Goal: Information Seeking & Learning: Learn about a topic

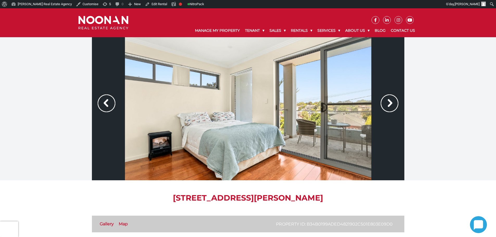
click at [389, 102] on img at bounding box center [390, 103] width 18 height 18
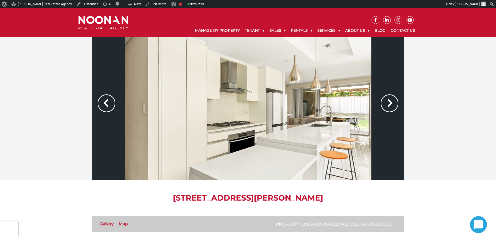
click at [389, 102] on img at bounding box center [390, 103] width 18 height 18
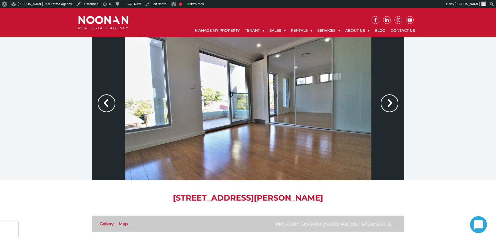
click at [389, 102] on img at bounding box center [390, 103] width 18 height 18
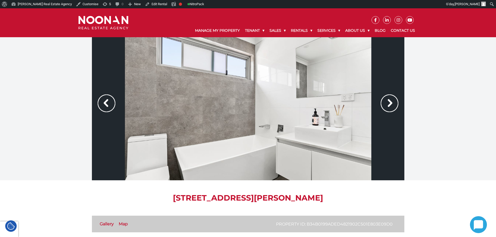
click at [389, 102] on img at bounding box center [390, 103] width 18 height 18
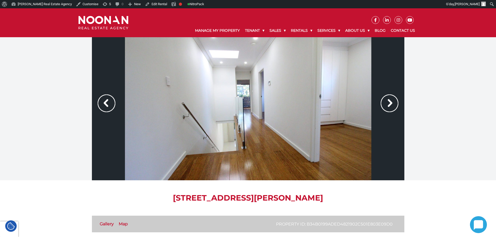
click at [389, 102] on img at bounding box center [390, 103] width 18 height 18
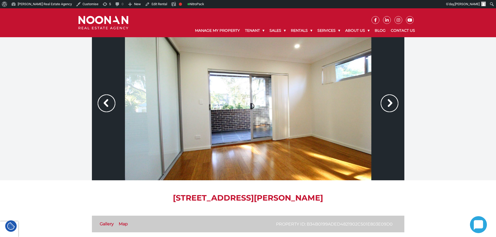
click at [389, 102] on img at bounding box center [390, 103] width 18 height 18
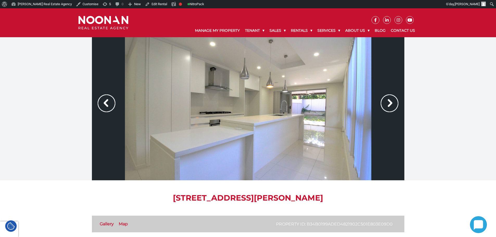
click at [389, 102] on img at bounding box center [390, 103] width 18 height 18
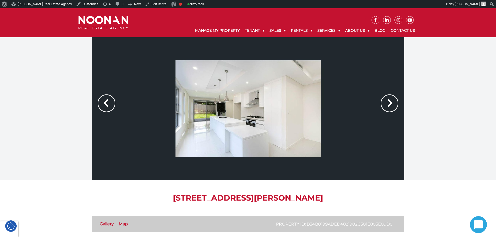
click at [396, 196] on h1 "[STREET_ADDRESS][PERSON_NAME]" at bounding box center [248, 197] width 312 height 9
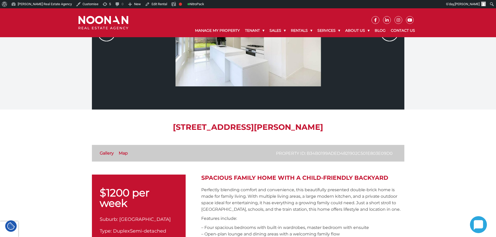
scroll to position [26, 0]
